Goal: Information Seeking & Learning: Learn about a topic

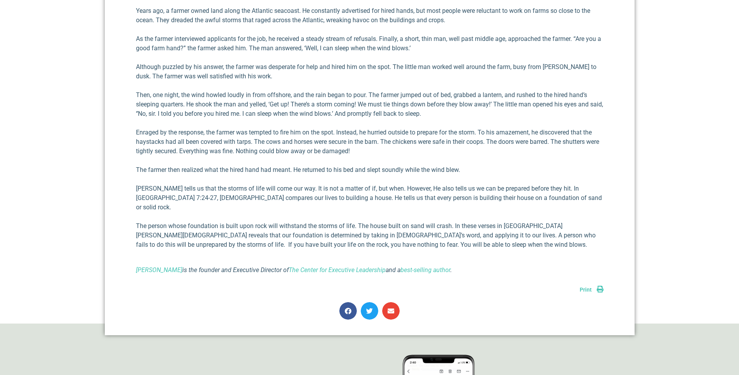
scroll to position [390, 0]
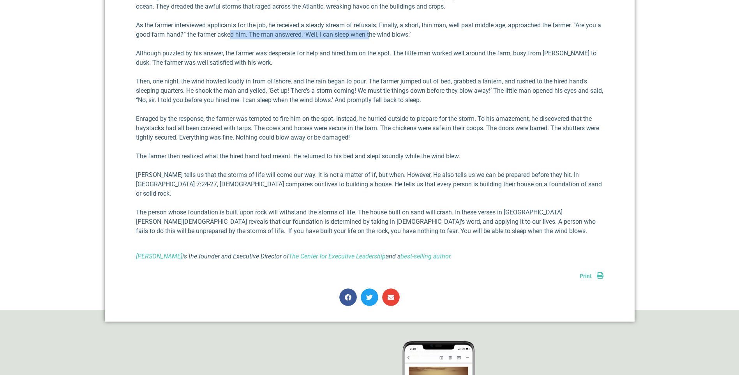
drag, startPoint x: 233, startPoint y: 32, endPoint x: 375, endPoint y: 32, distance: 141.8
click at [375, 32] on p "As the farmer interviewed applicants for the job, he received a steady stream o…" at bounding box center [370, 30] width 468 height 19
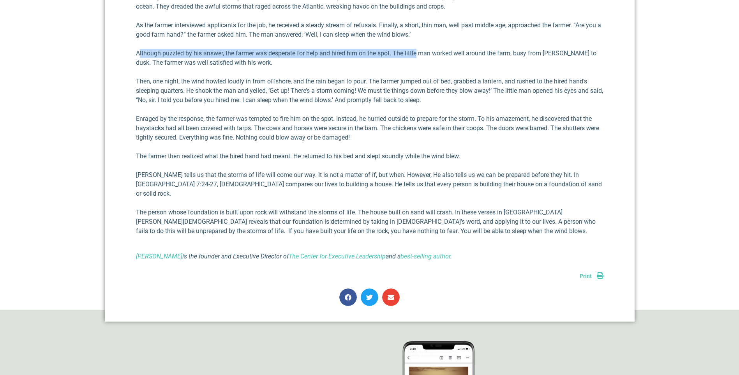
drag, startPoint x: 139, startPoint y: 52, endPoint x: 417, endPoint y: 58, distance: 277.5
click at [417, 58] on p "Although puzzled by his answer, the farmer was desperate for help and hired him…" at bounding box center [370, 58] width 468 height 19
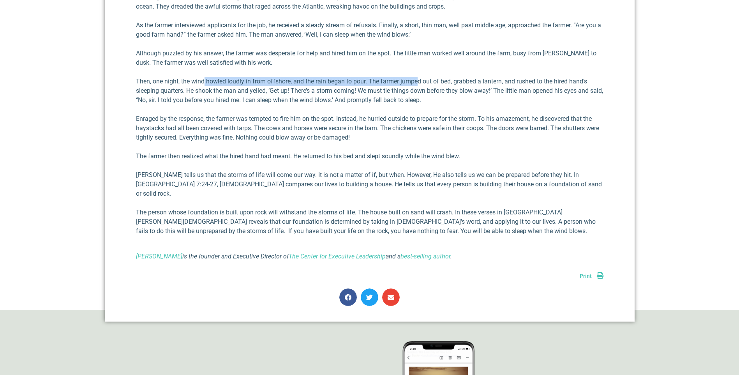
drag, startPoint x: 203, startPoint y: 80, endPoint x: 419, endPoint y: 83, distance: 215.5
click at [419, 83] on p "Then, one night, the wind howled loudly in from offshore, and the rain began to…" at bounding box center [370, 91] width 468 height 28
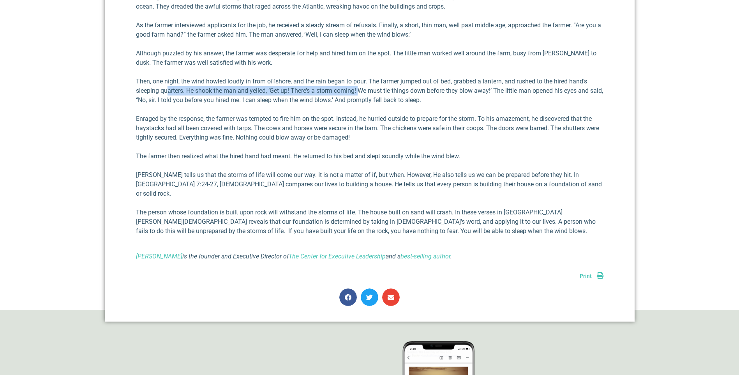
drag, startPoint x: 169, startPoint y: 89, endPoint x: 363, endPoint y: 89, distance: 194.0
click at [363, 89] on p "Then, one night, the wind howled loudly in from offshore, and the rain began to…" at bounding box center [370, 91] width 468 height 28
drag, startPoint x: 207, startPoint y: 100, endPoint x: 356, endPoint y: 97, distance: 148.5
click at [356, 97] on p "Then, one night, the wind howled loudly in from offshore, and the rain began to…" at bounding box center [370, 91] width 468 height 28
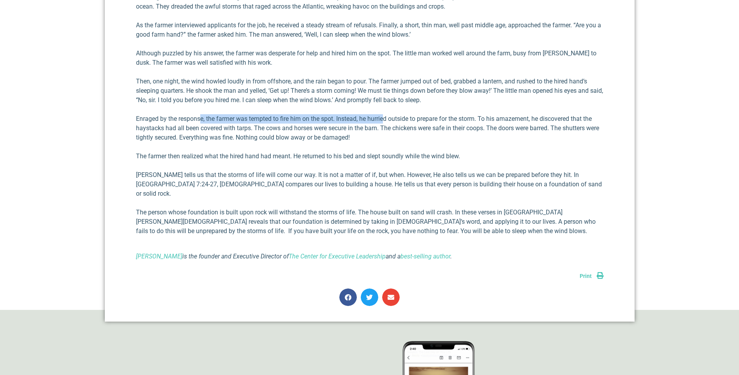
drag, startPoint x: 201, startPoint y: 120, endPoint x: 385, endPoint y: 118, distance: 183.5
click at [385, 118] on p "Enraged by the response, the farmer was tempted to fire him on the spot. Instea…" at bounding box center [370, 128] width 468 height 28
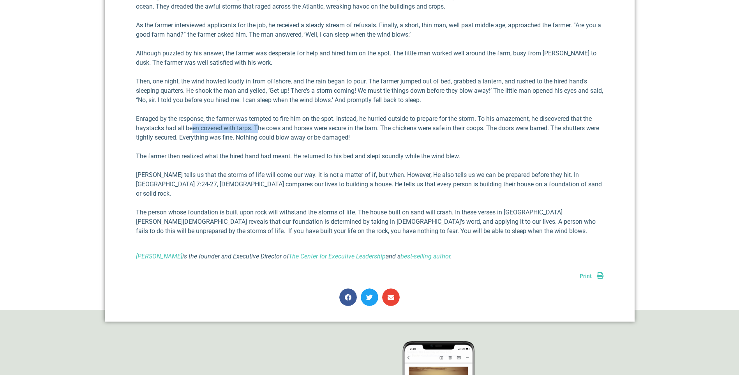
drag, startPoint x: 193, startPoint y: 125, endPoint x: 259, endPoint y: 126, distance: 66.2
click at [259, 126] on p "Enraged by the response, the farmer was tempted to fire him on the spot. Instea…" at bounding box center [370, 128] width 468 height 28
click at [383, 127] on p "Enraged by the response, the farmer was tempted to fire him on the spot. Instea…" at bounding box center [370, 128] width 468 height 28
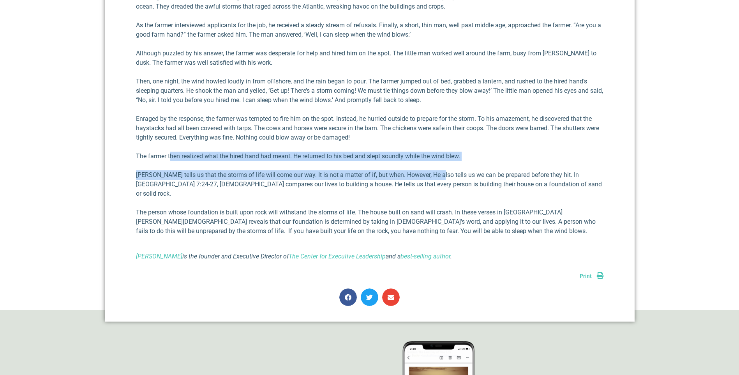
drag, startPoint x: 169, startPoint y: 155, endPoint x: 436, endPoint y: 162, distance: 267.0
click at [436, 162] on div "Years ago, a farmer owned land along the Atlantic seacoast. He constantly adver…" at bounding box center [370, 127] width 468 height 268
click at [230, 165] on div "Years ago, a farmer owned land along the Atlantic seacoast. He constantly adver…" at bounding box center [370, 127] width 468 height 268
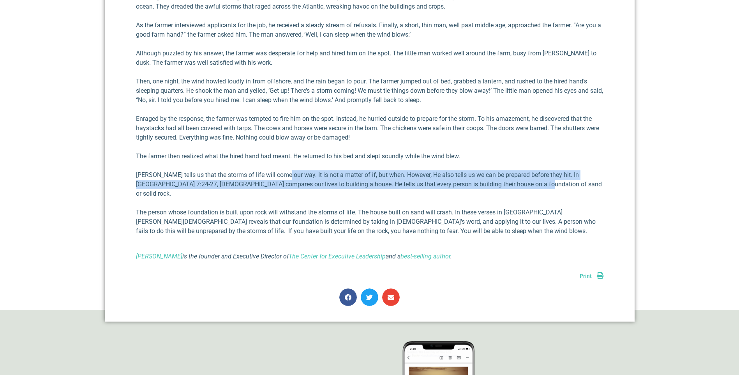
drag, startPoint x: 286, startPoint y: 175, endPoint x: 547, endPoint y: 182, distance: 261.2
click at [547, 182] on p "[PERSON_NAME] tells us that the storms of life will come our way. It is not a m…" at bounding box center [370, 184] width 468 height 28
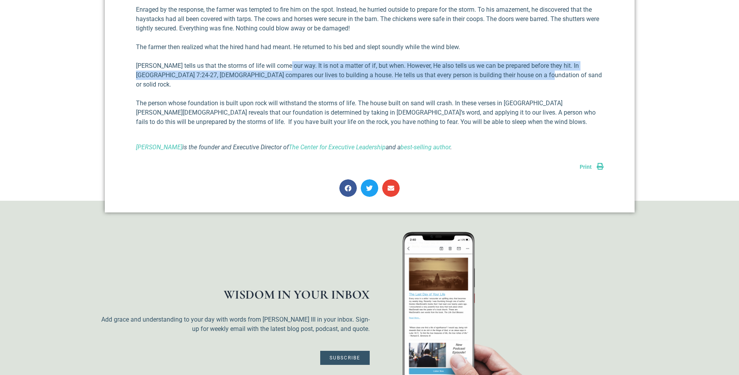
scroll to position [507, 0]
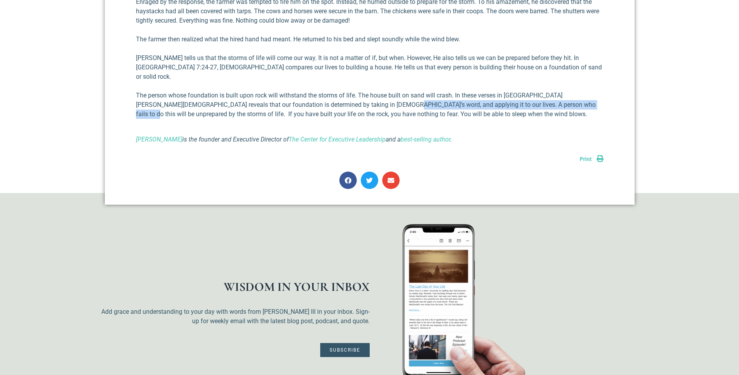
drag, startPoint x: 349, startPoint y: 95, endPoint x: 541, endPoint y: 93, distance: 191.7
click at [541, 93] on p "The person whose foundation is built upon rock will withstand the storms of lif…" at bounding box center [370, 105] width 468 height 28
